Goal: Information Seeking & Learning: Learn about a topic

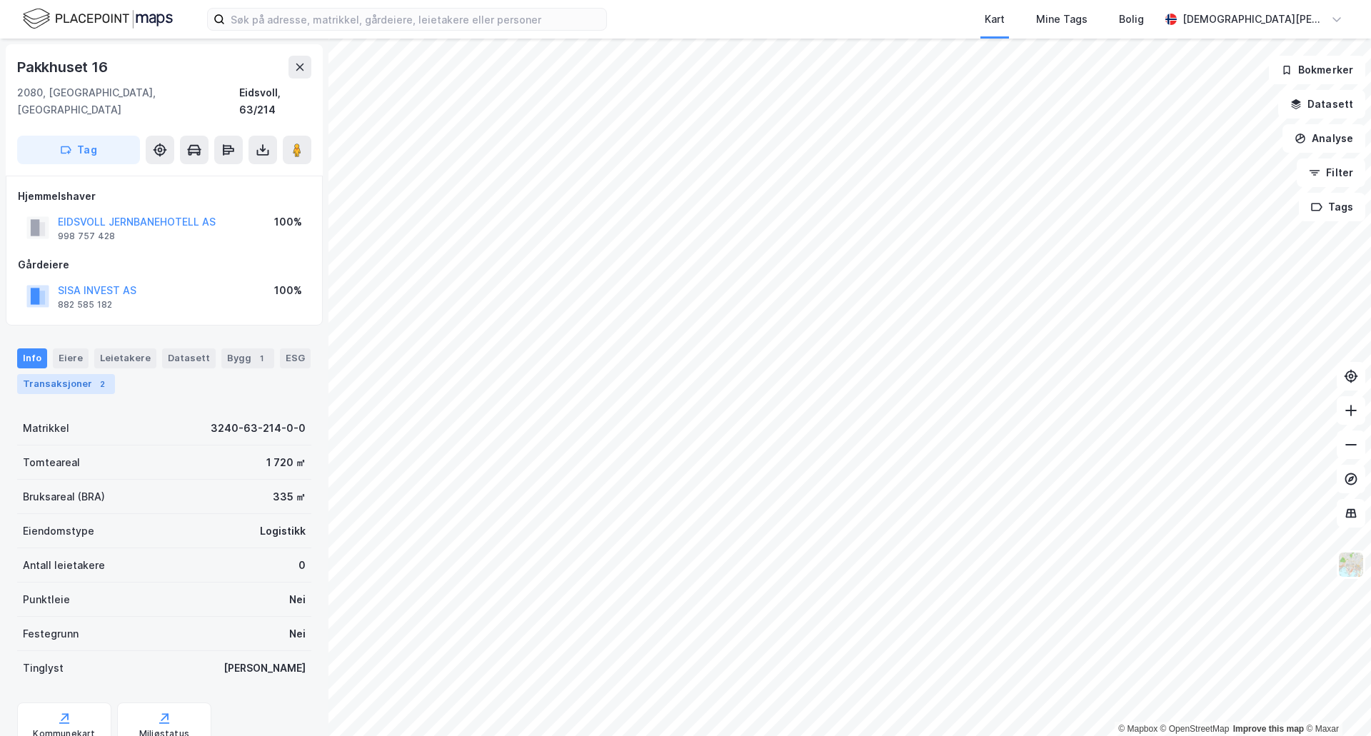
click at [89, 375] on div "Transaksjoner 2" at bounding box center [66, 384] width 98 height 20
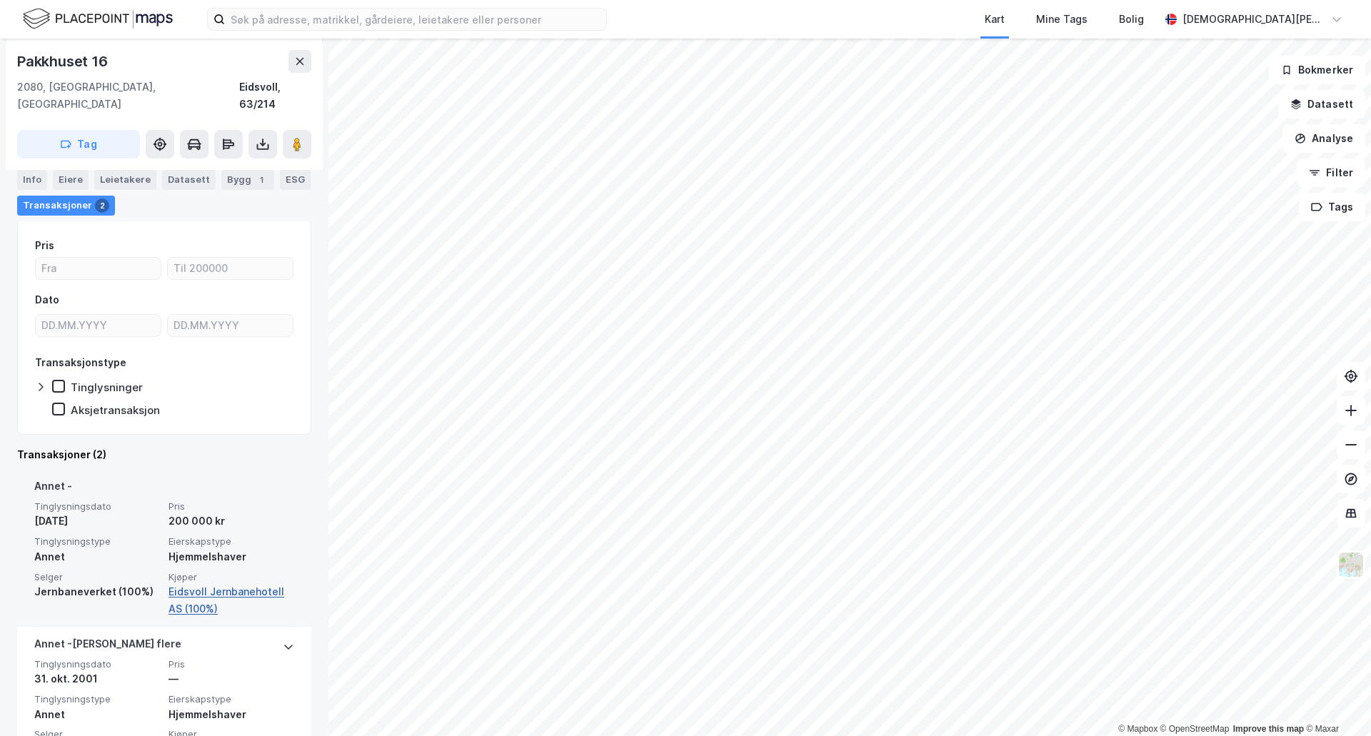
scroll to position [240, 0]
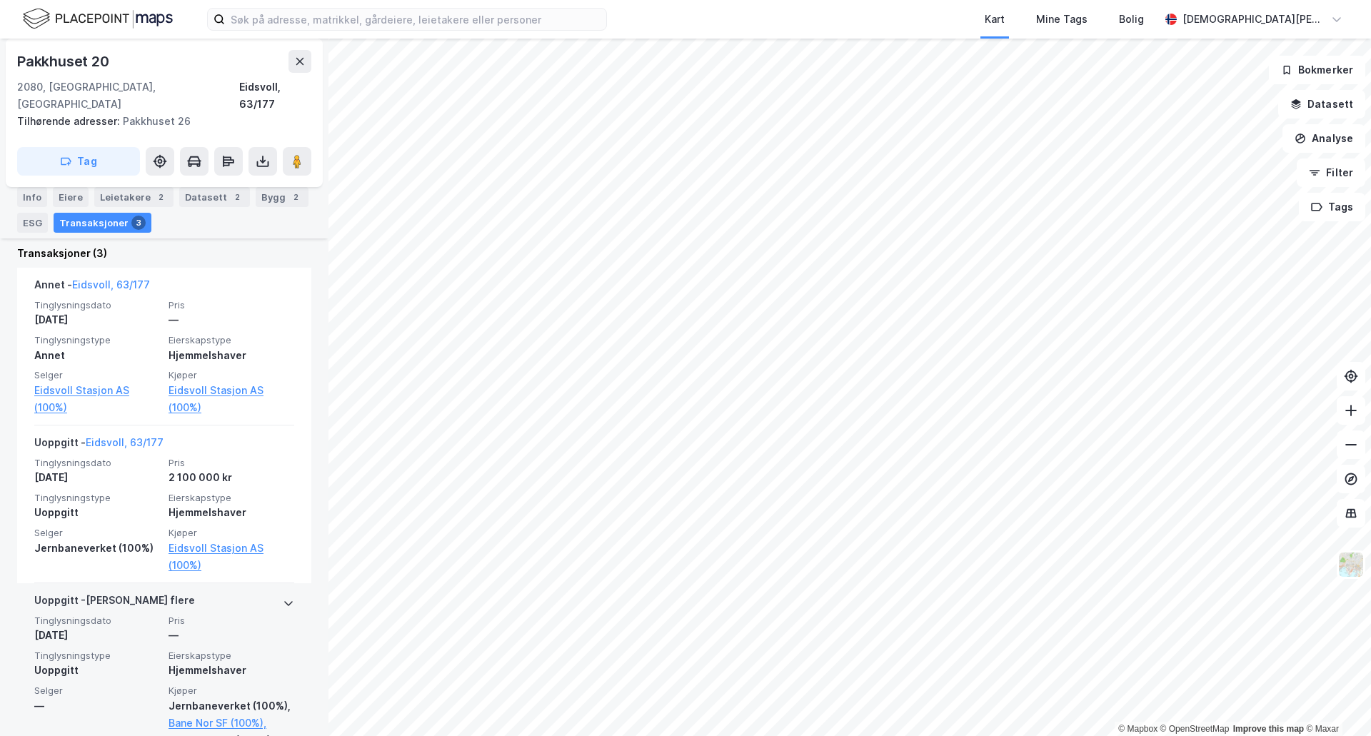
scroll to position [432, 0]
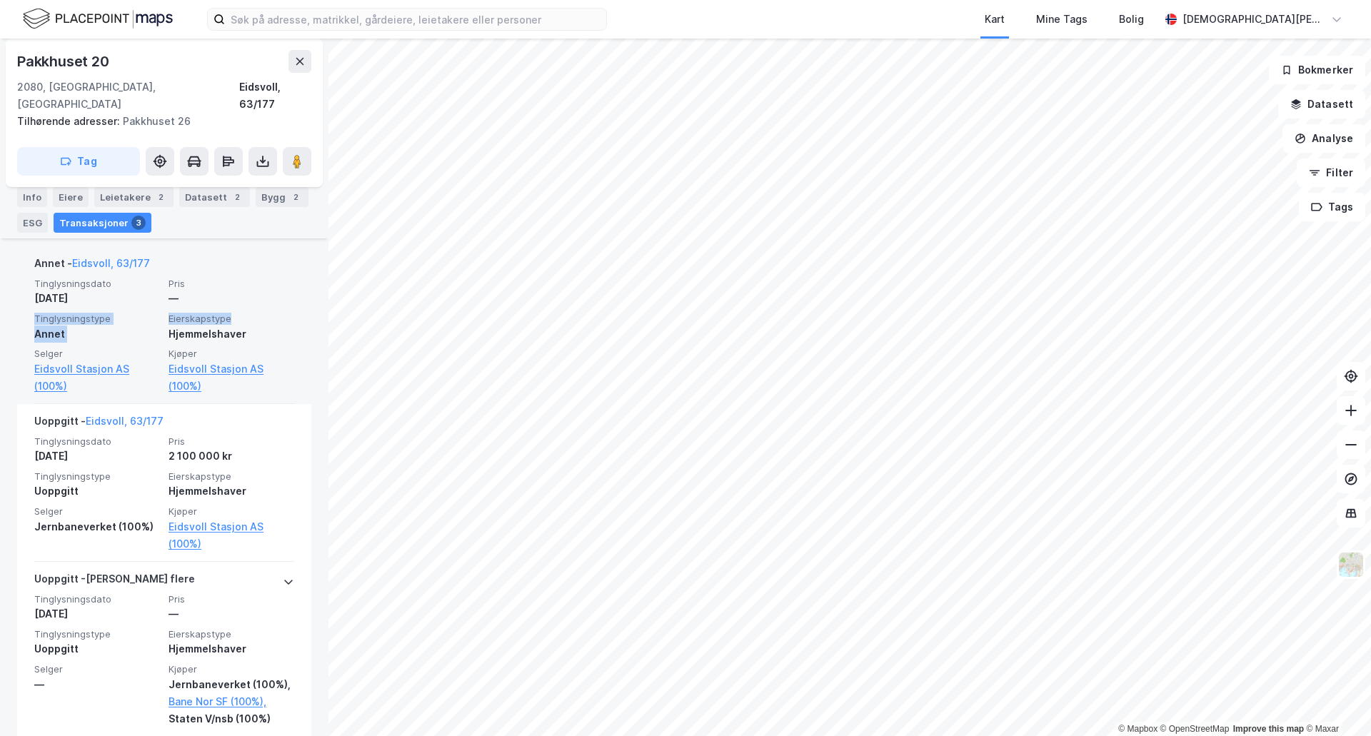
drag, startPoint x: 273, startPoint y: 298, endPoint x: 277, endPoint y: 288, distance: 10.9
click at [277, 288] on div "Tinglysningsdato [DATE] Pris — Tinglysningstype Annet Eierskapstype Hjemmelshav…" at bounding box center [164, 336] width 260 height 117
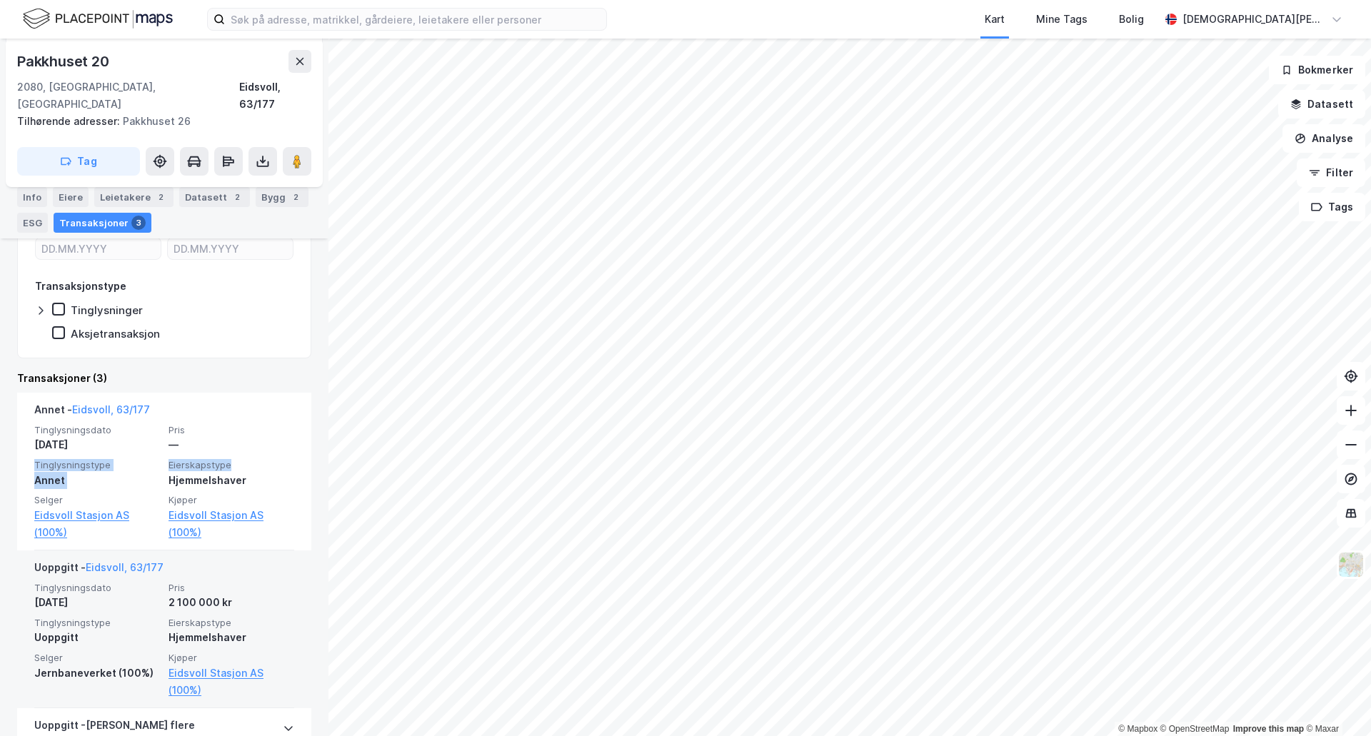
scroll to position [313, 0]
